Goal: Task Accomplishment & Management: Manage account settings

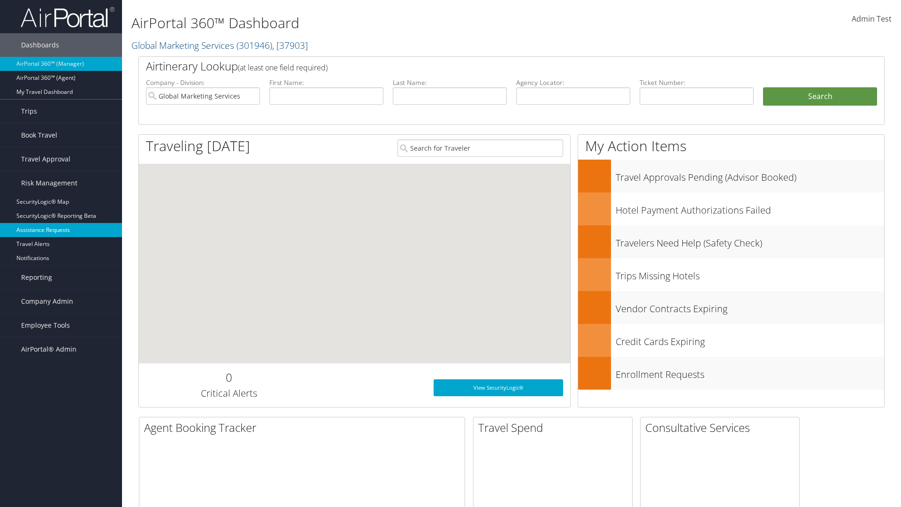
click at [61, 230] on link "Assistance Requests" at bounding box center [61, 230] width 122 height 14
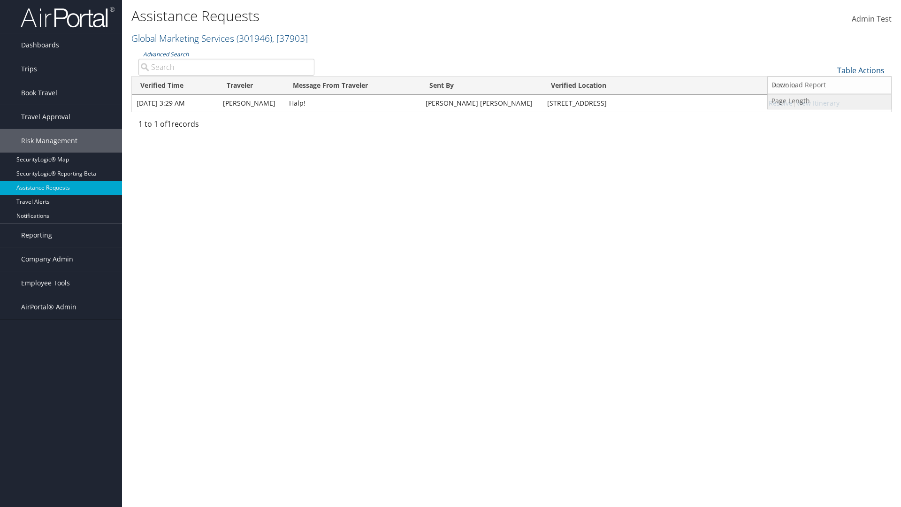
click at [830, 100] on link "Page Length" at bounding box center [829, 101] width 123 height 16
